Goal: Use online tool/utility: Use online tool/utility

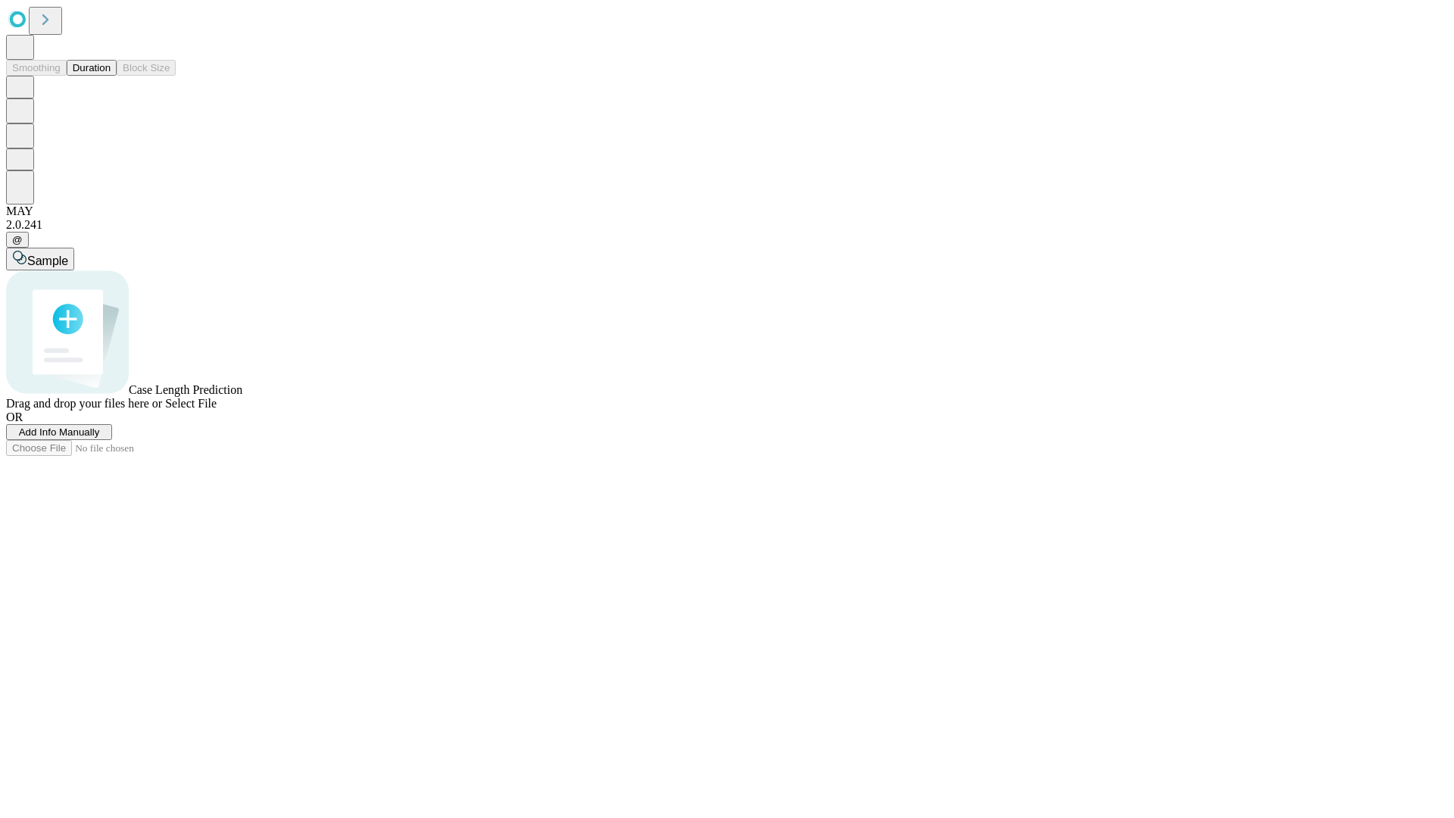
click at [111, 76] on button "Duration" at bounding box center [92, 68] width 50 height 16
click at [68, 254] on span "Sample" at bounding box center [47, 260] width 41 height 13
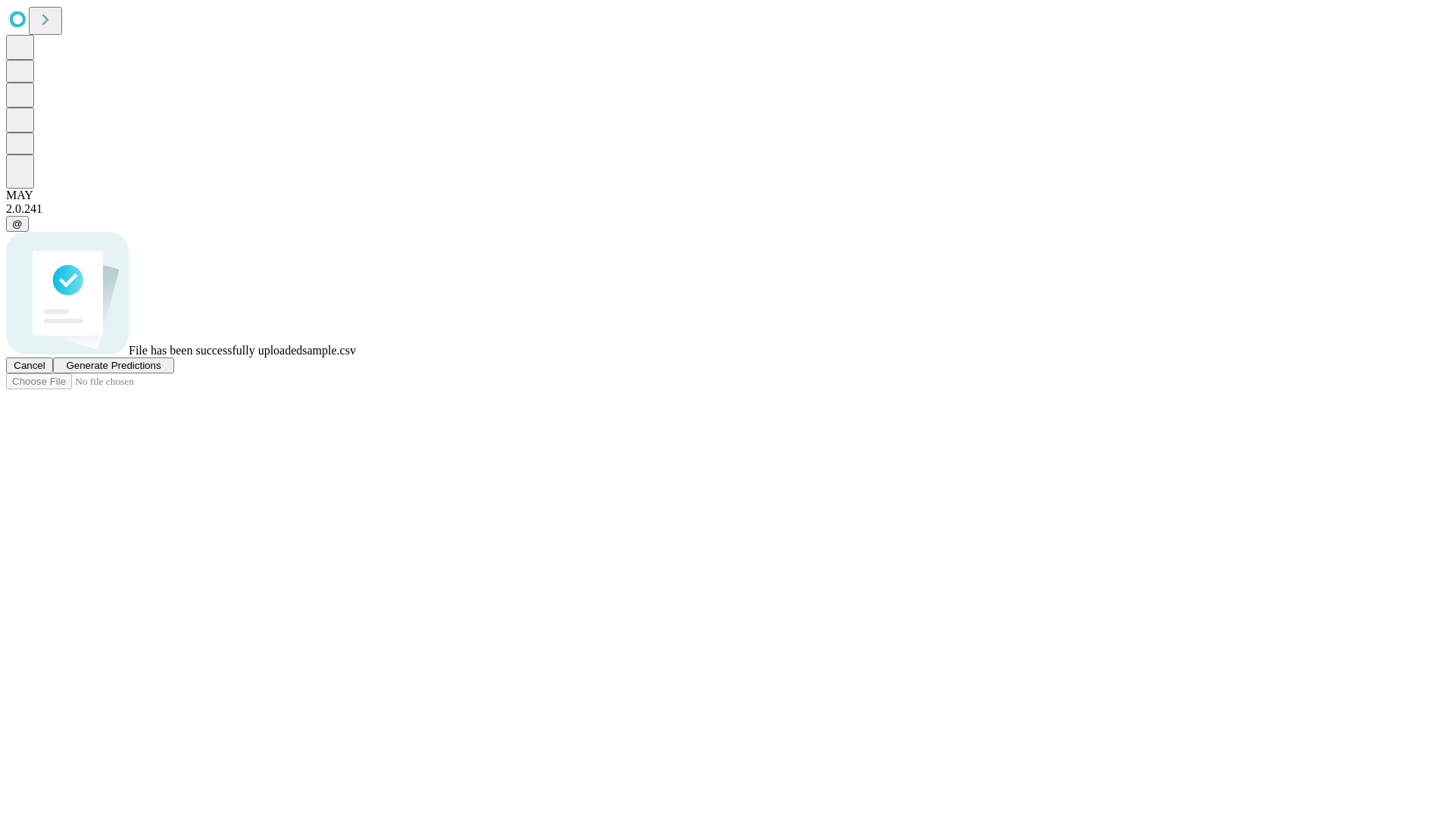
click at [161, 371] on span "Generate Predictions" at bounding box center [113, 365] width 95 height 11
